Goal: Information Seeking & Learning: Learn about a topic

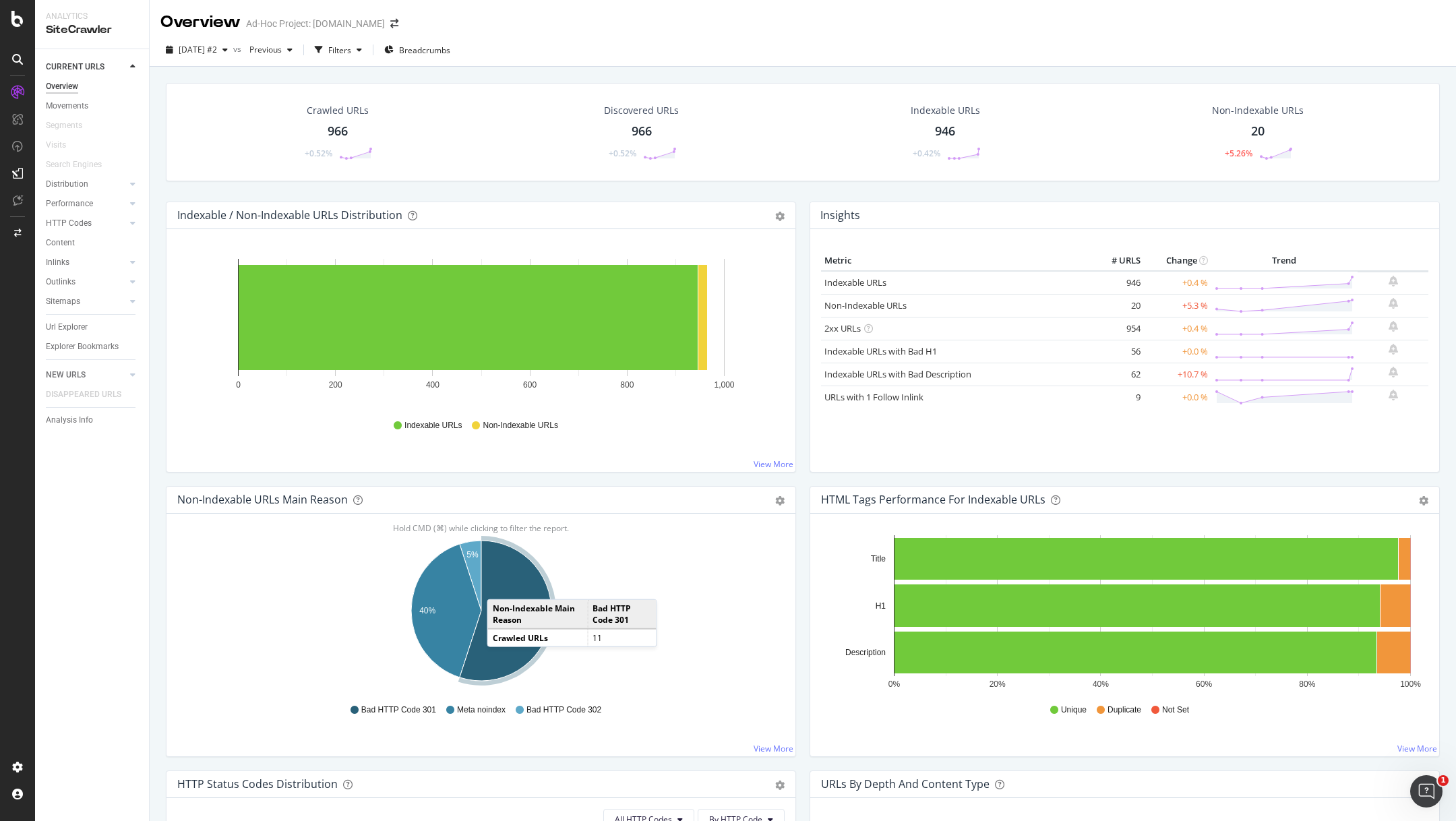
click at [502, 626] on td "Non-Indexable Main Reason" at bounding box center [538, 614] width 100 height 29
click at [505, 594] on icon "A chart." at bounding box center [505, 610] width 92 height 140
